Goal: Task Accomplishment & Management: Use online tool/utility

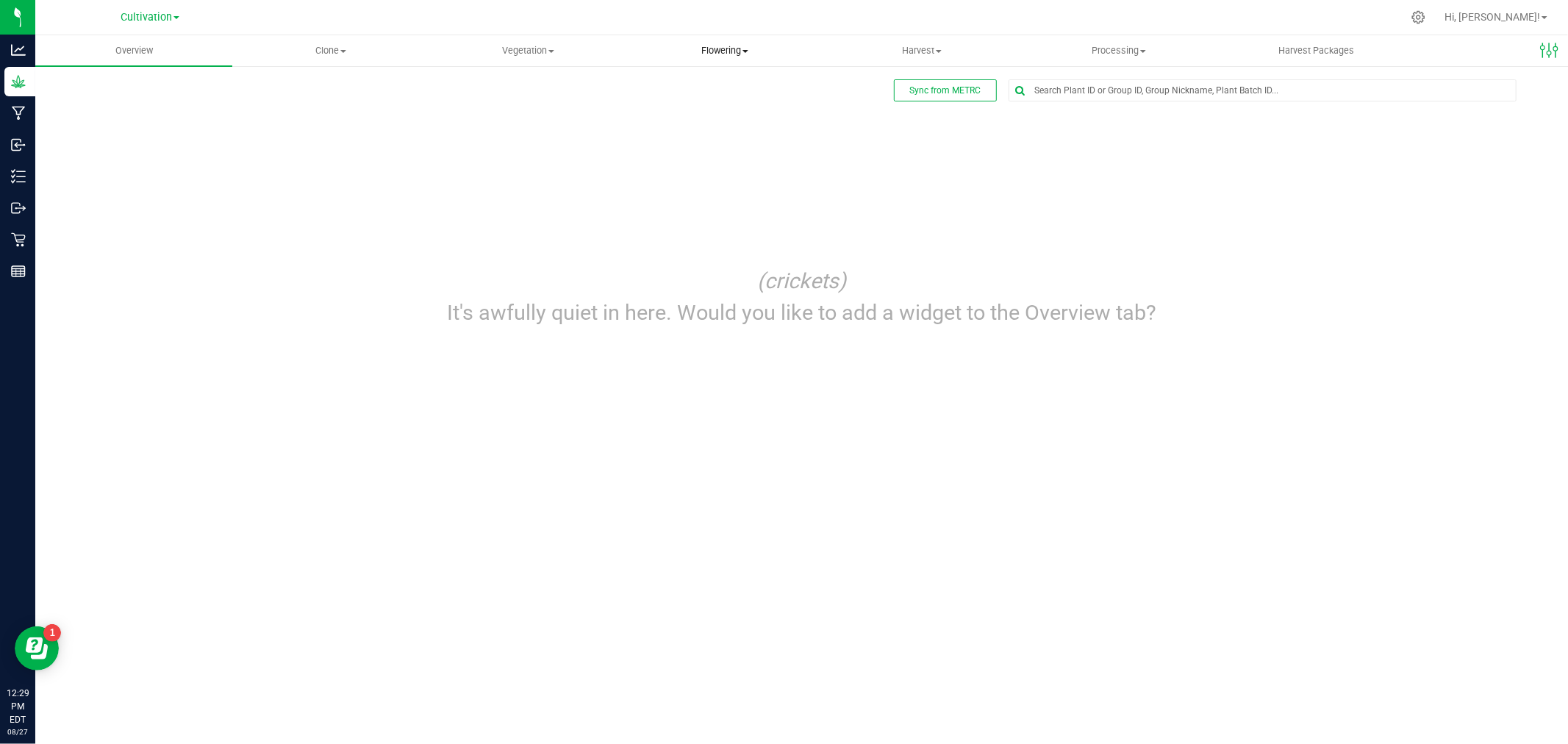
click at [730, 53] on span "Flowering" at bounding box center [725, 50] width 195 height 13
click at [730, 108] on span "Flowering groups" at bounding box center [687, 107] width 122 height 13
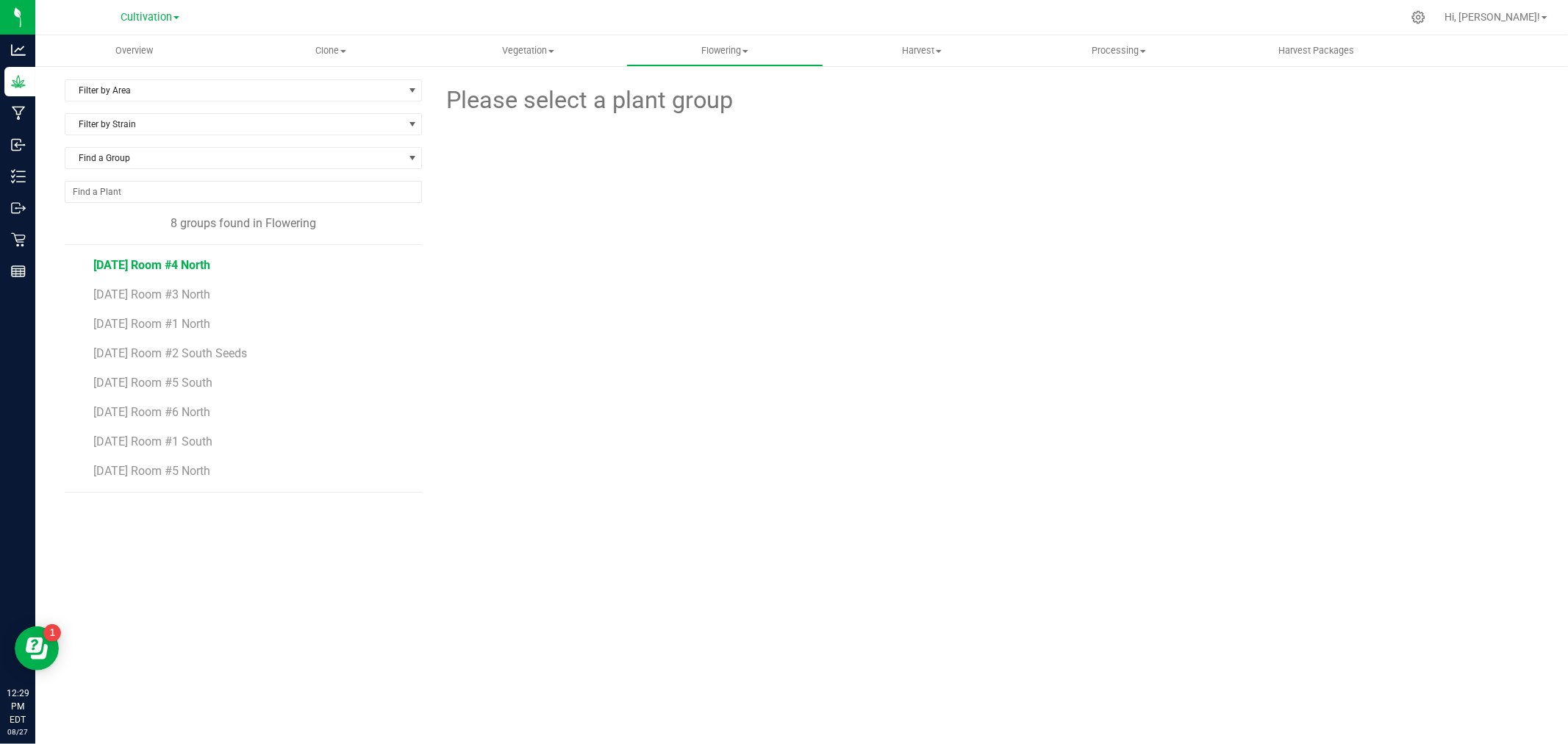
click at [199, 262] on span "[DATE] Room #4 North" at bounding box center [151, 265] width 116 height 14
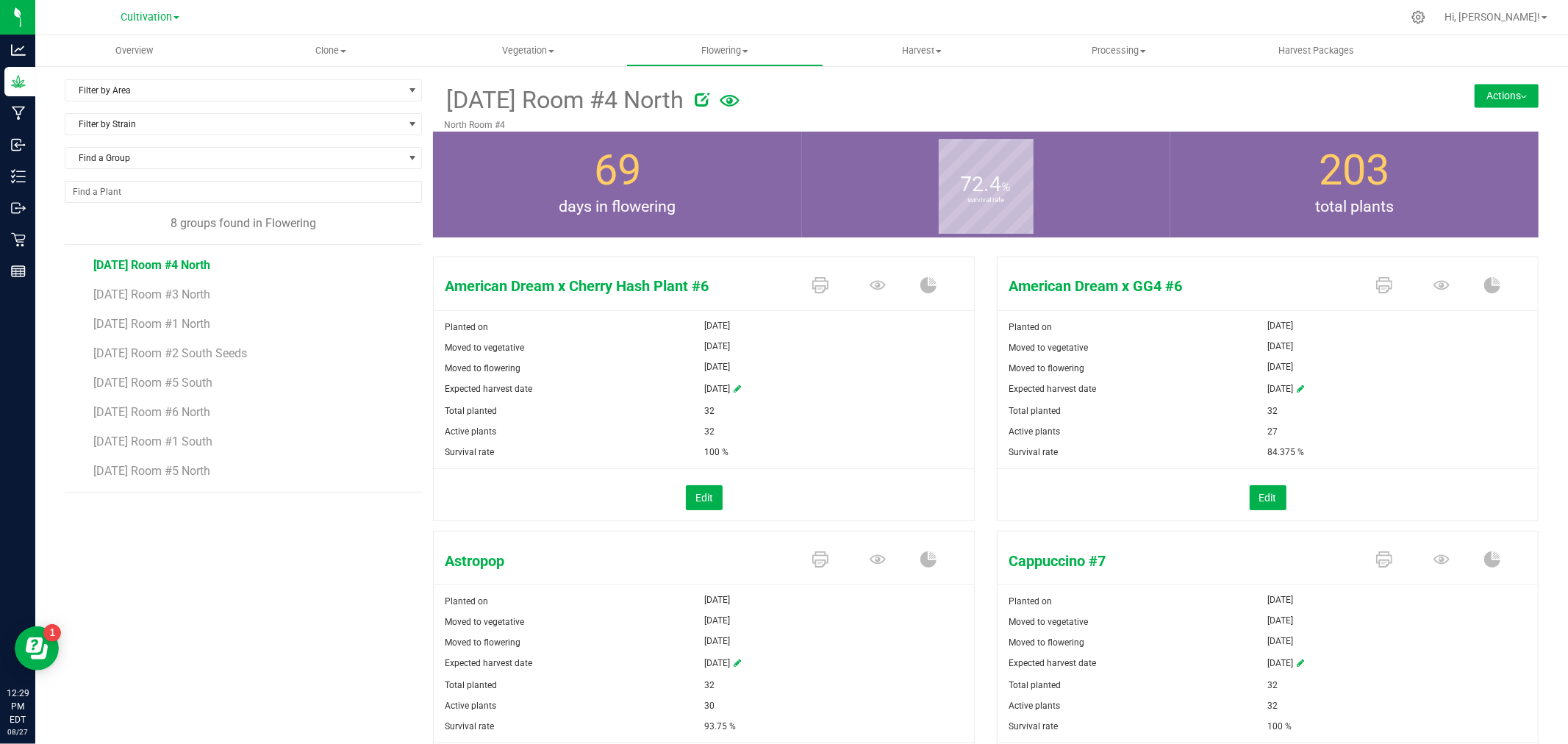
click at [1486, 86] on button "Actions" at bounding box center [1506, 96] width 64 height 23
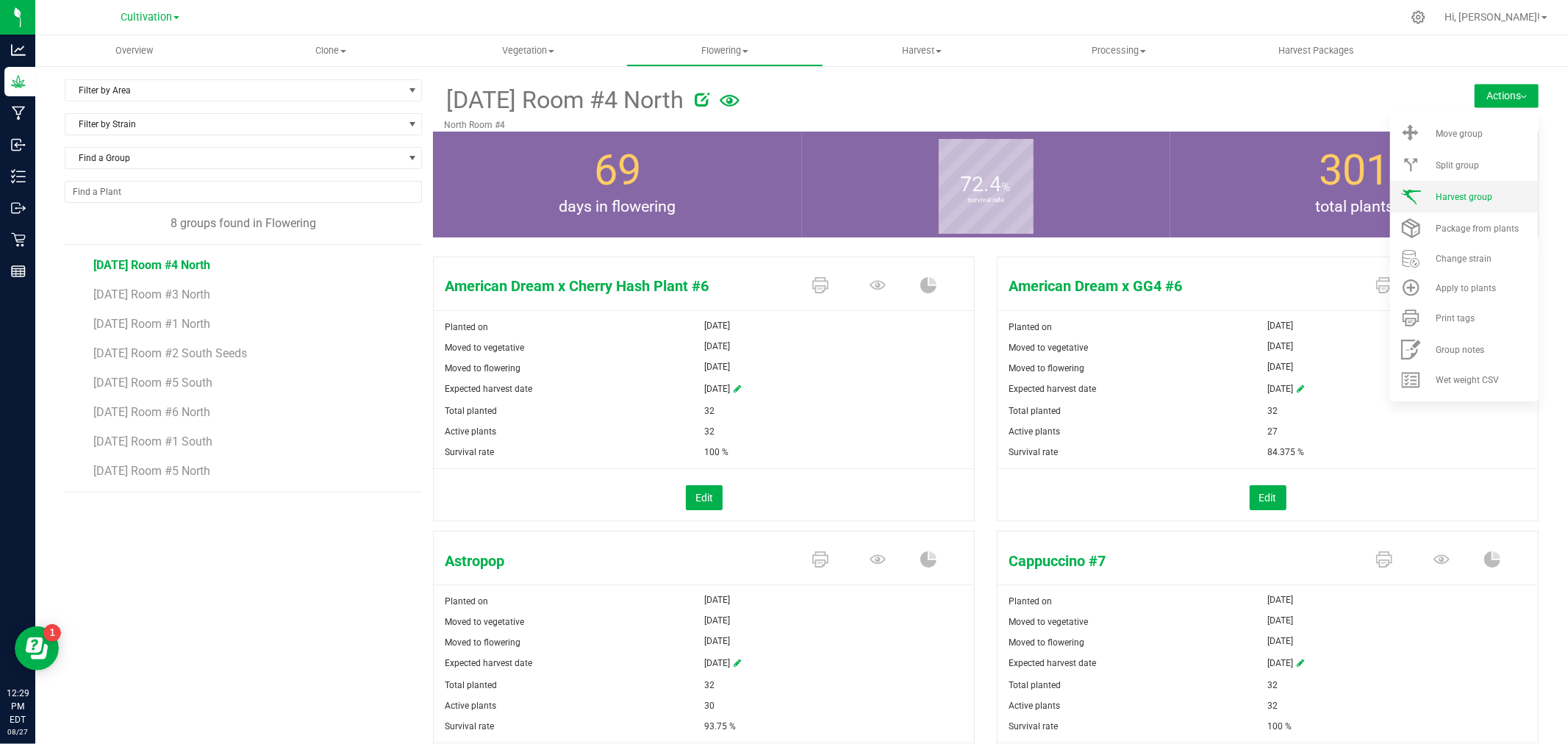
click at [1456, 196] on span "Harvest group" at bounding box center [1463, 196] width 56 height 10
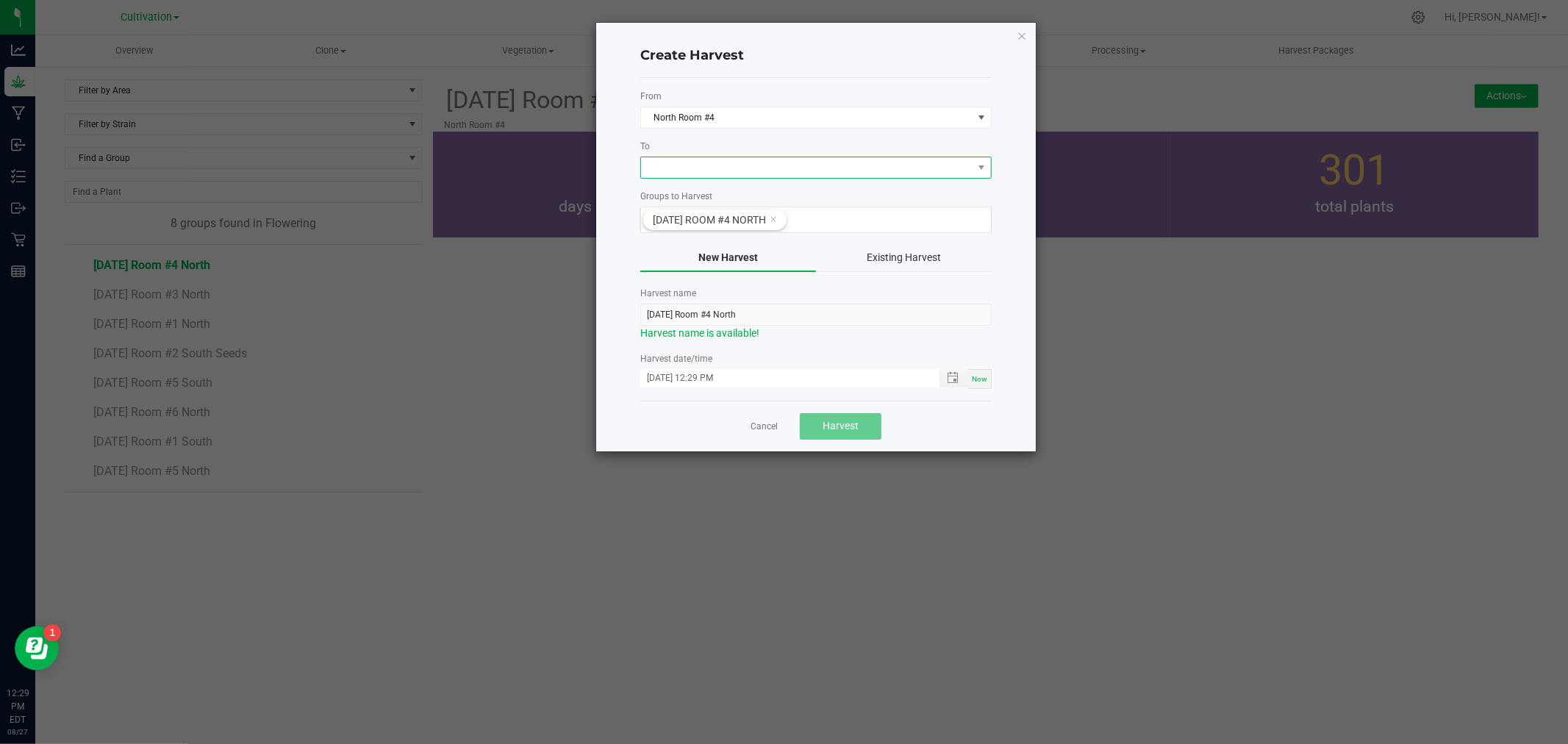
click at [672, 172] on span at bounding box center [806, 168] width 332 height 21
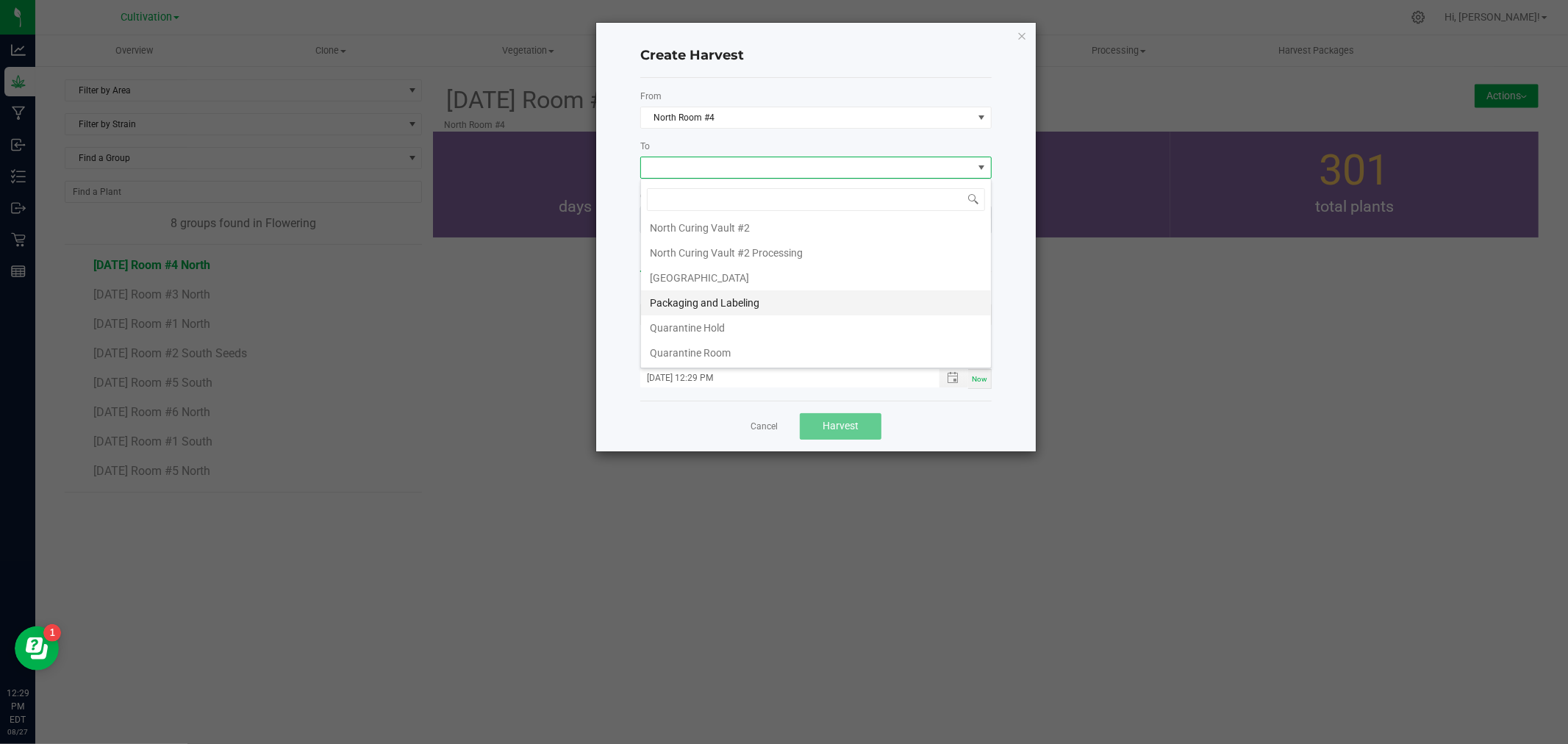
scroll to position [82, 0]
click at [689, 244] on li "[GEOGRAPHIC_DATA]" at bounding box center [815, 249] width 349 height 25
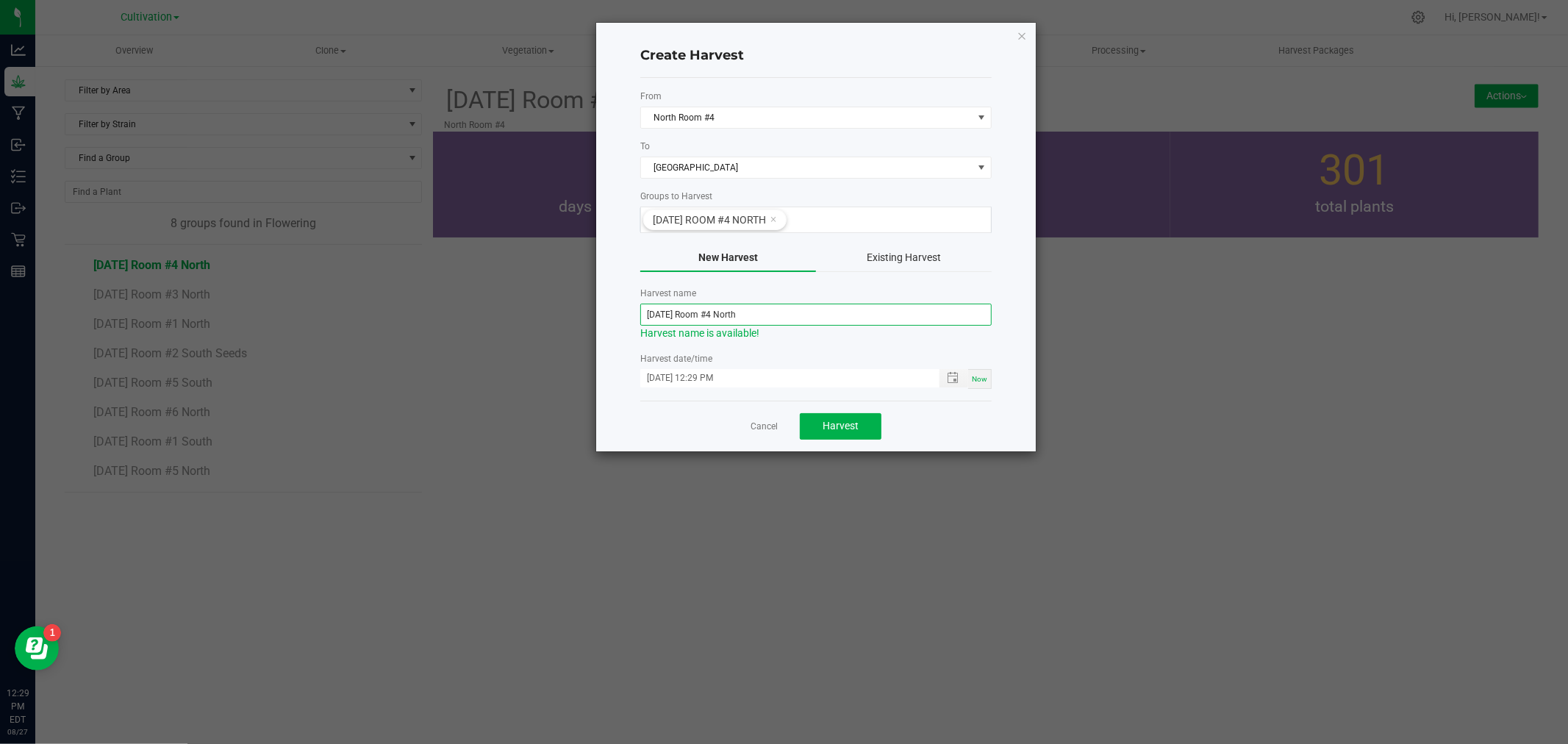
drag, startPoint x: 754, startPoint y: 314, endPoint x: 626, endPoint y: 324, distance: 128.4
click at [626, 324] on div "Create Harvest From [GEOGRAPHIC_DATA] #4 To North Dry Room Groups to Harvest [D…" at bounding box center [815, 237] width 440 height 428
type input "[DATE]"
click at [849, 432] on button "Harvest" at bounding box center [840, 427] width 82 height 27
